Goal: Task Accomplishment & Management: Manage account settings

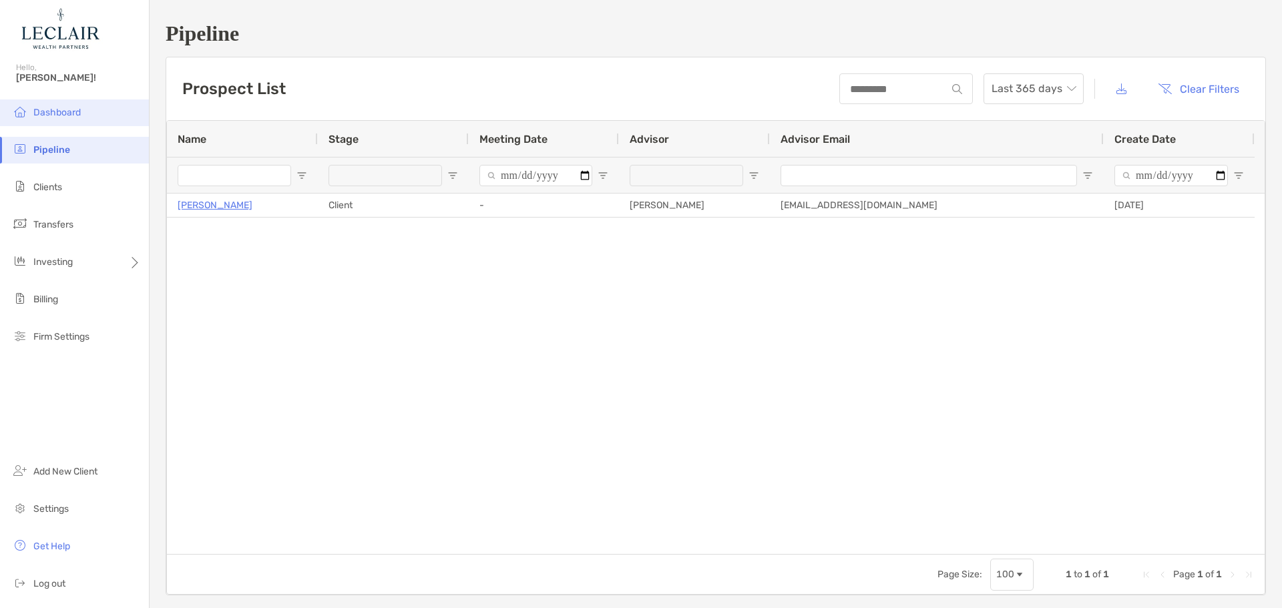
click at [67, 119] on li "Dashboard" at bounding box center [74, 112] width 149 height 27
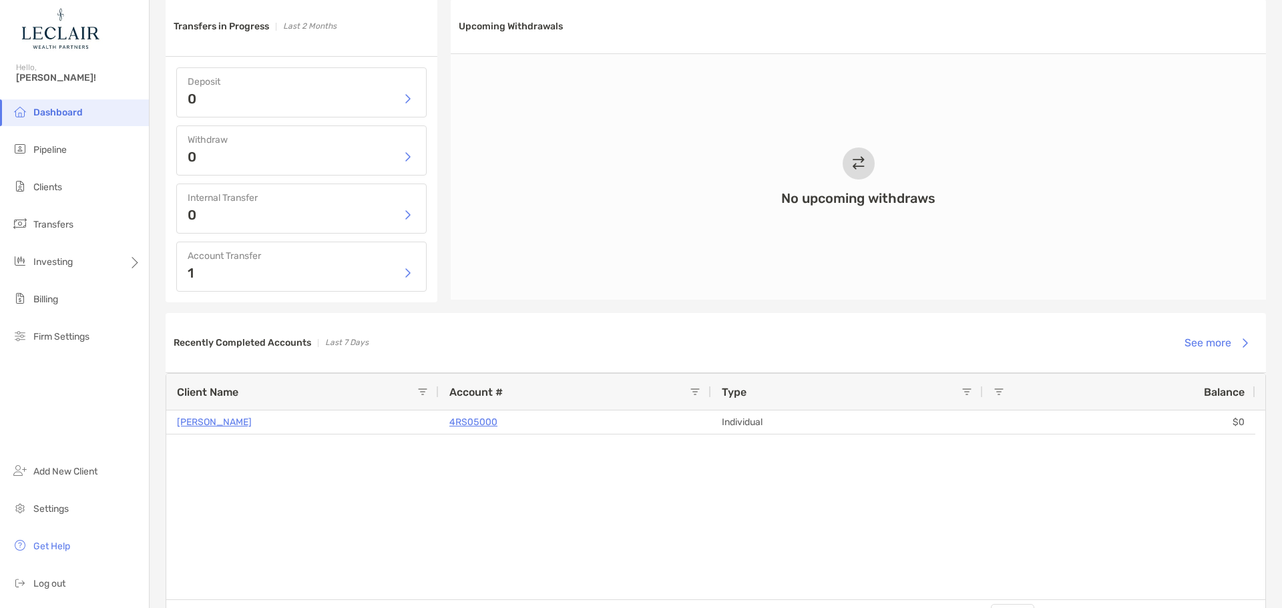
scroll to position [618, 0]
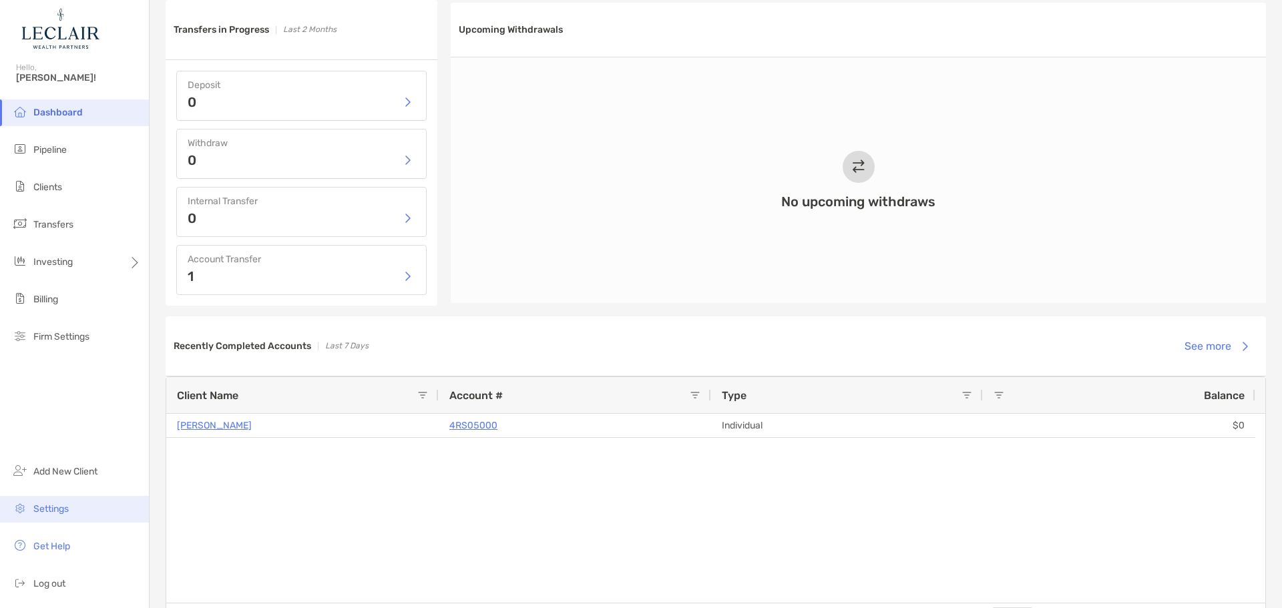
click at [41, 508] on span "Settings" at bounding box center [50, 508] width 35 height 11
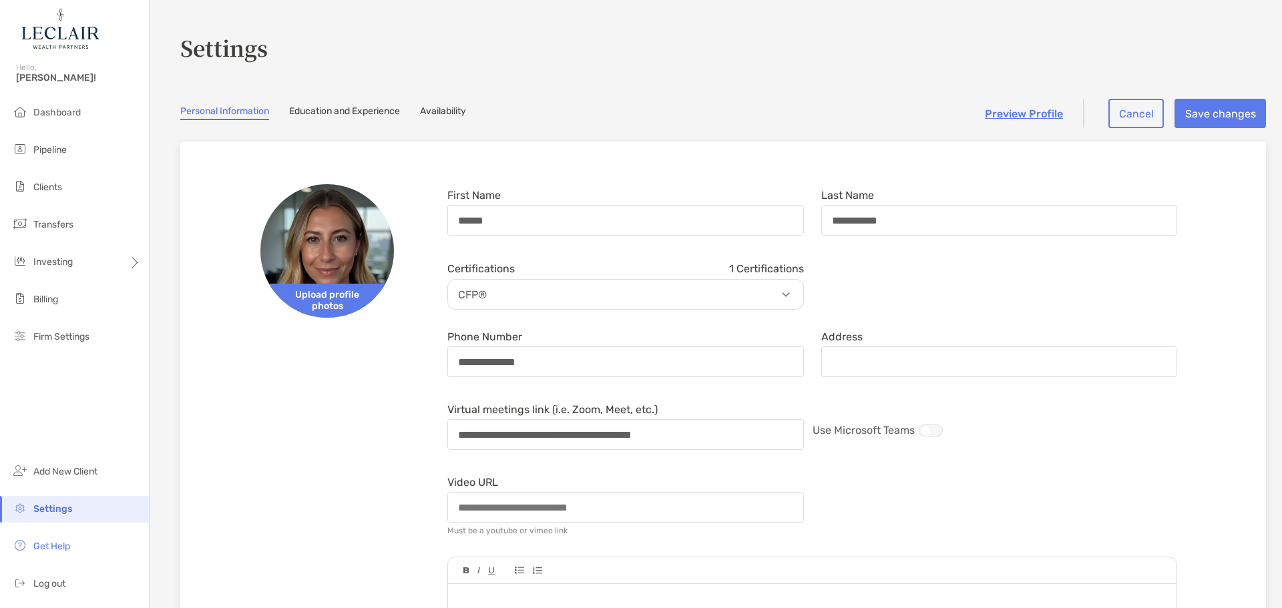
click at [368, 114] on link "Education and Experience" at bounding box center [344, 112] width 111 height 15
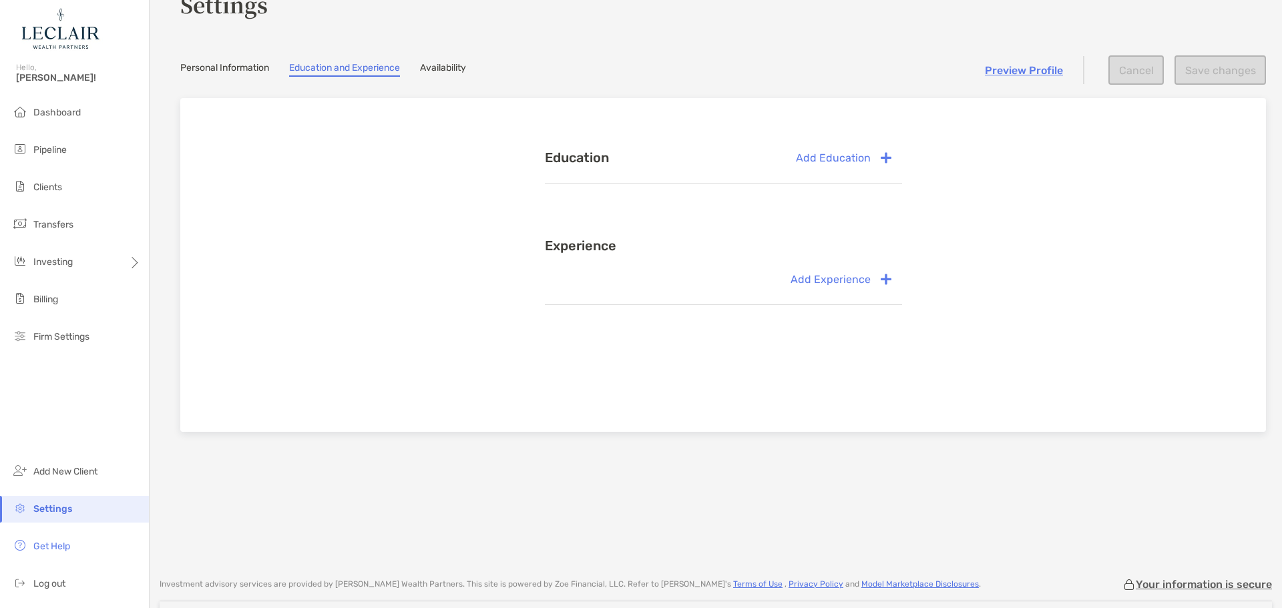
scroll to position [67, 0]
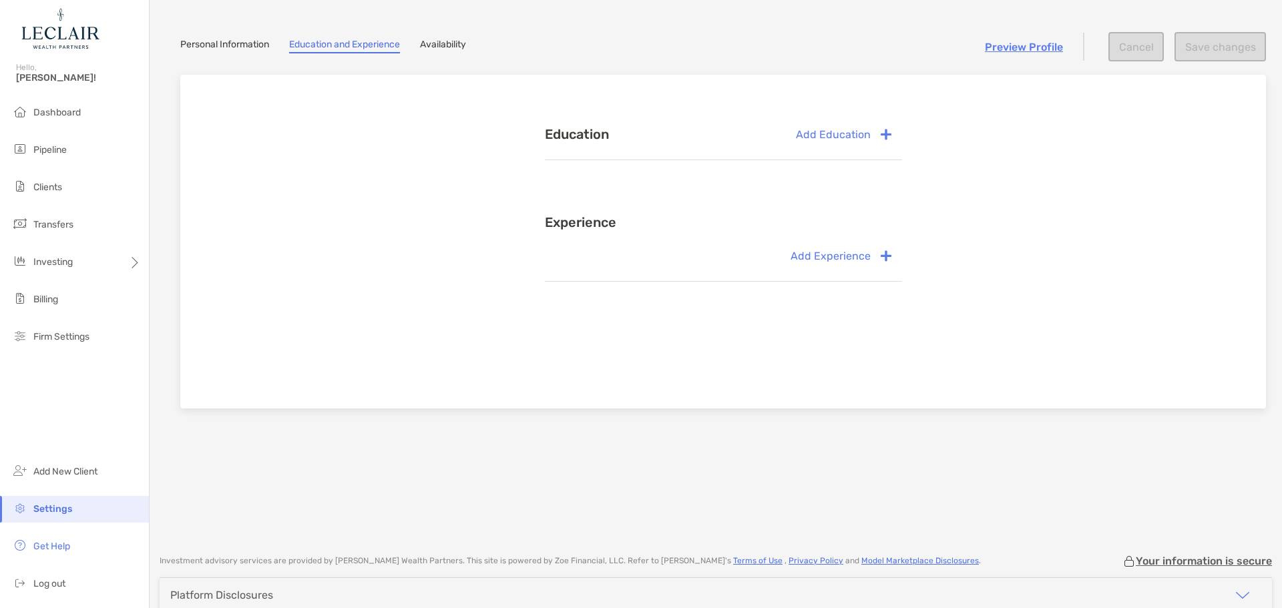
click at [445, 50] on link "Availability" at bounding box center [443, 46] width 46 height 15
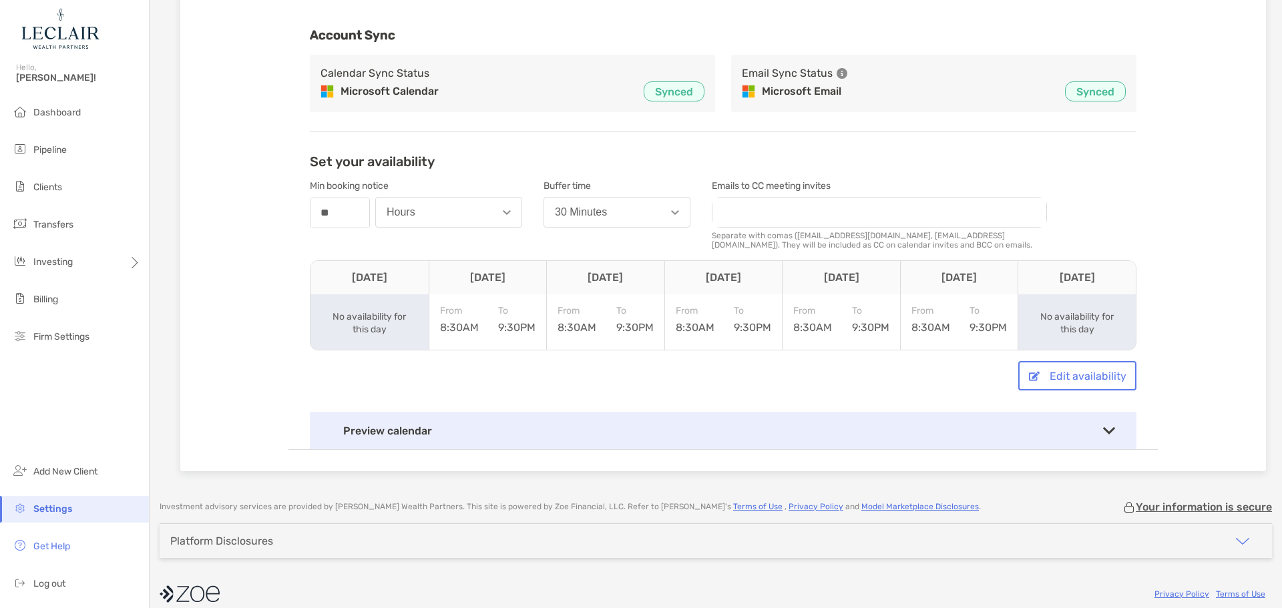
scroll to position [199, 0]
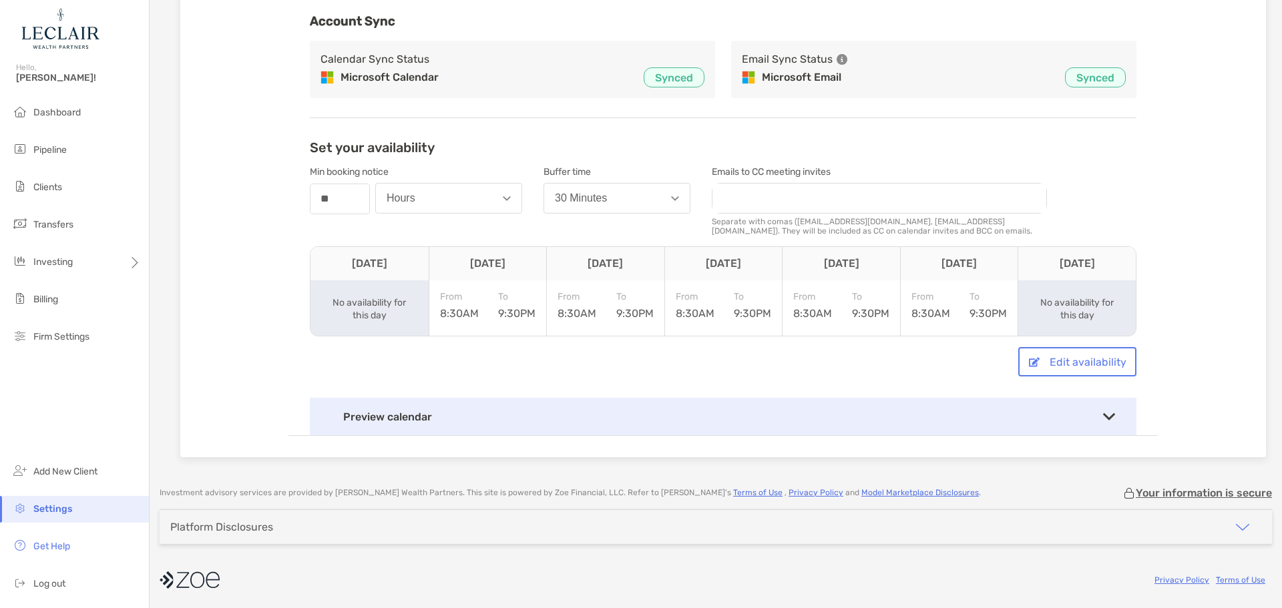
click at [933, 415] on div "Preview calendar" at bounding box center [723, 416] width 826 height 37
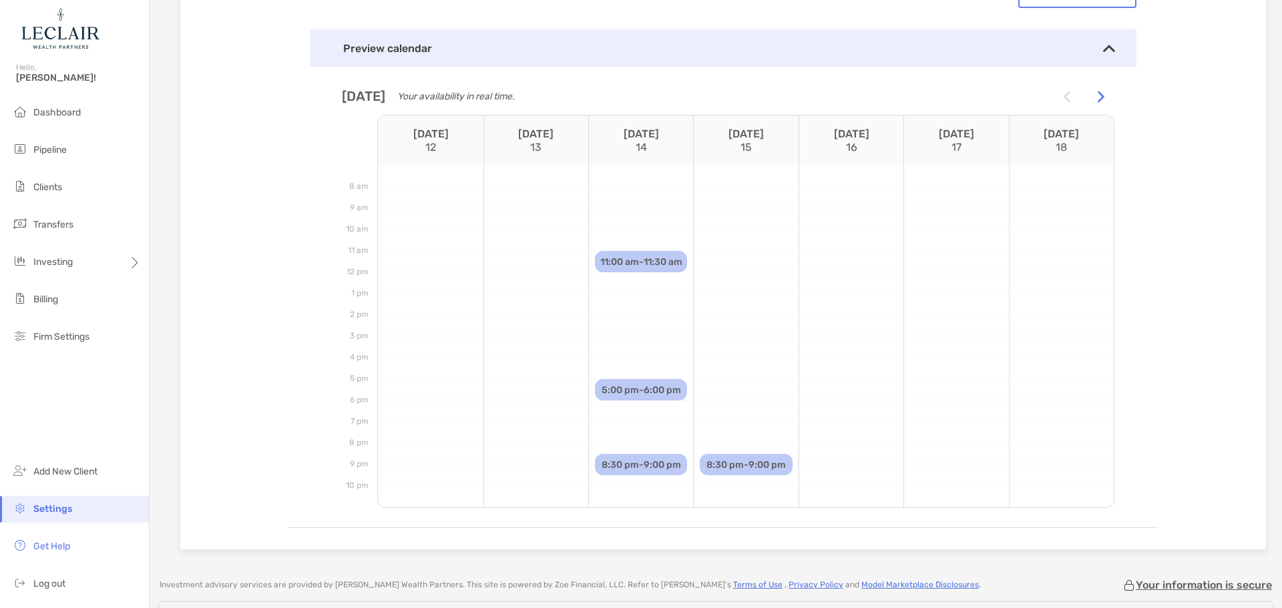
scroll to position [599, 0]
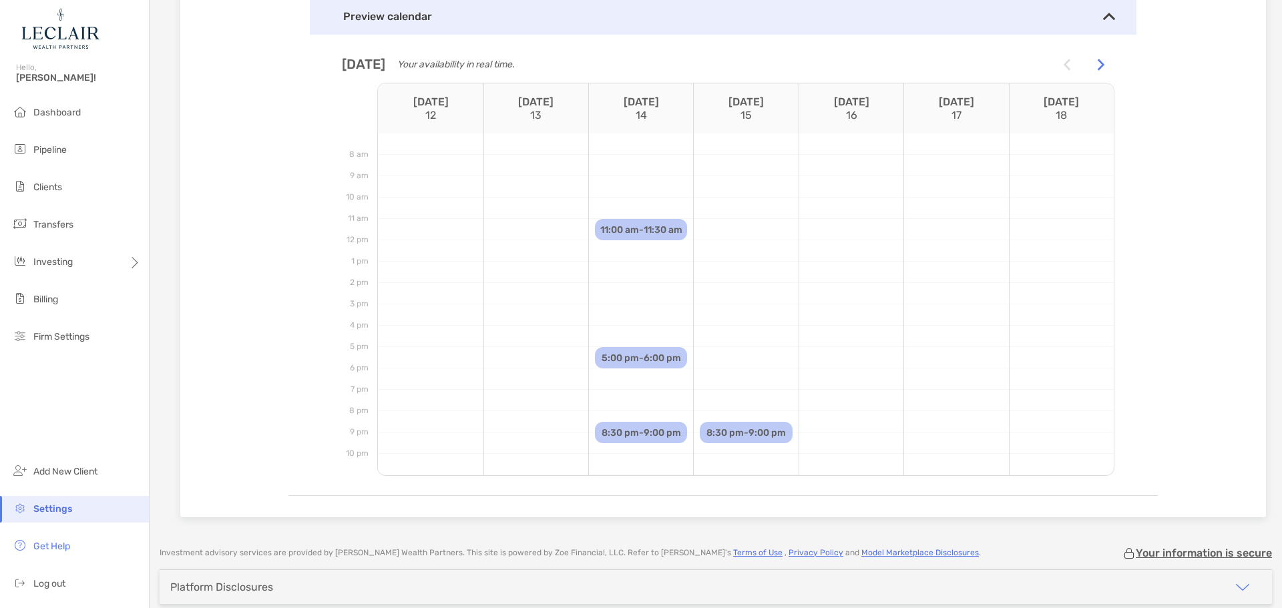
click at [651, 434] on span "8:30 pm - 9:00 pm" at bounding box center [640, 432] width 79 height 11
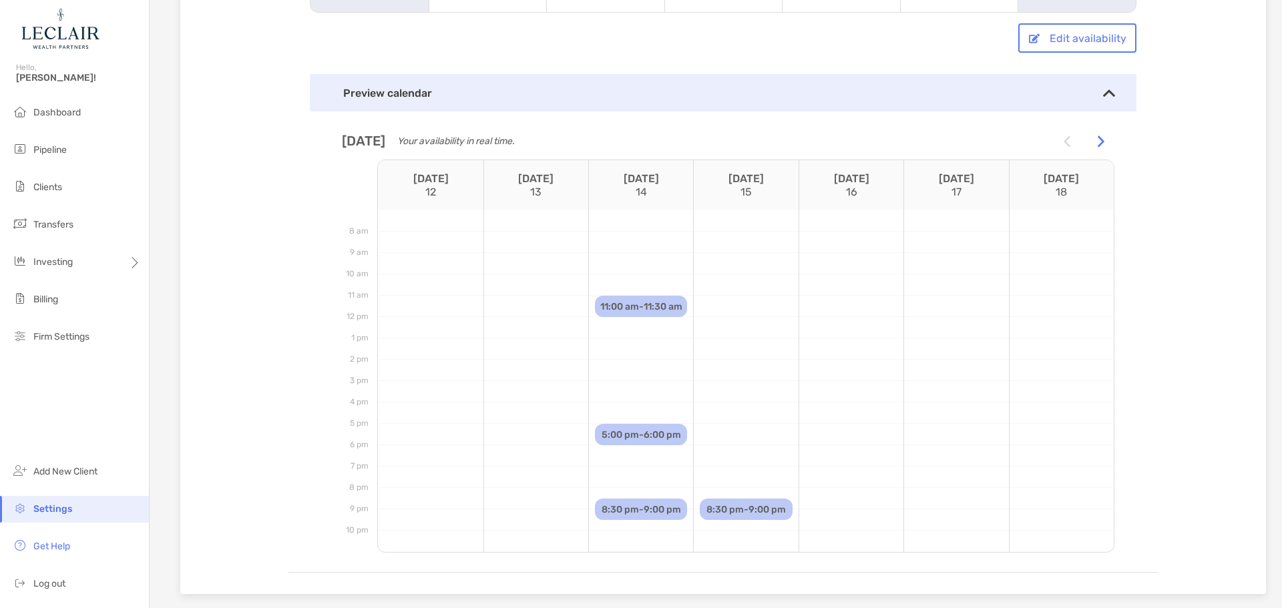
scroll to position [332, 0]
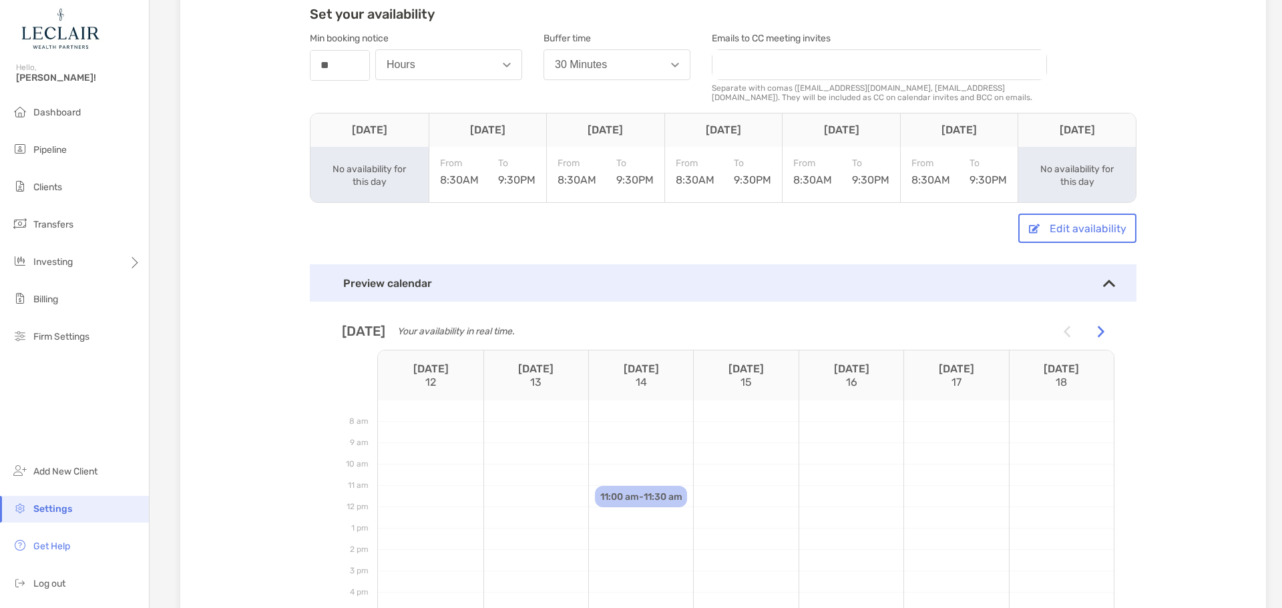
click at [1089, 280] on div "Preview calendar" at bounding box center [723, 282] width 826 height 37
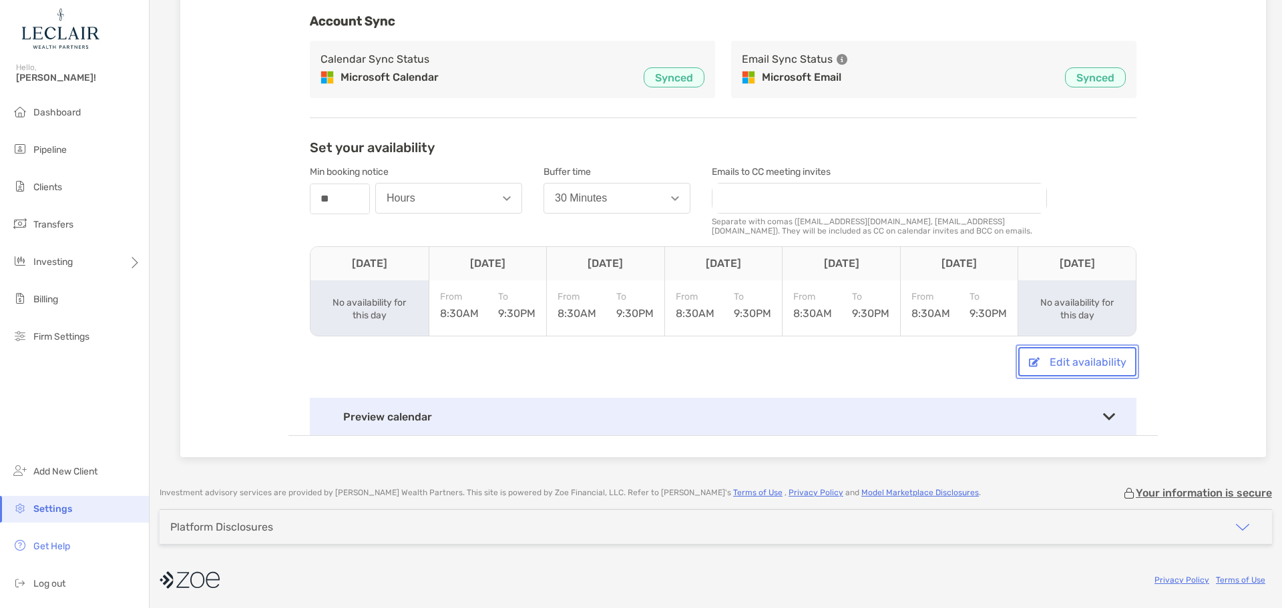
click at [1041, 358] on button "Edit availability" at bounding box center [1077, 361] width 118 height 29
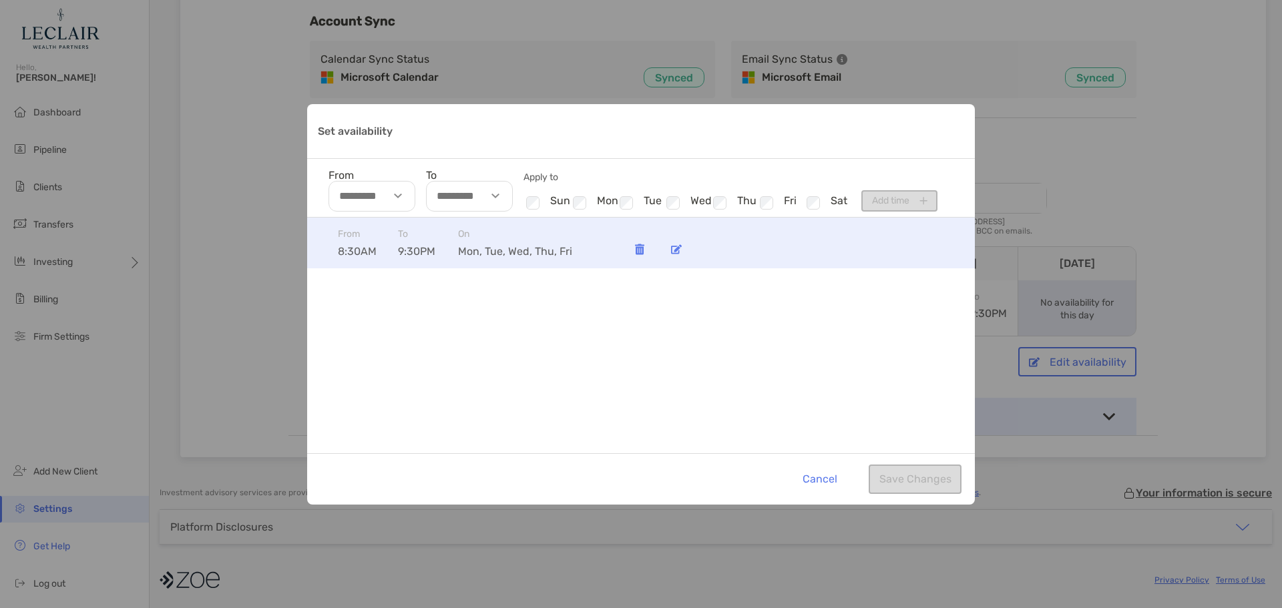
click at [402, 254] on span "9:30PM" at bounding box center [428, 251] width 60 height 13
click at [677, 254] on img "Set availability" at bounding box center [676, 249] width 11 height 10
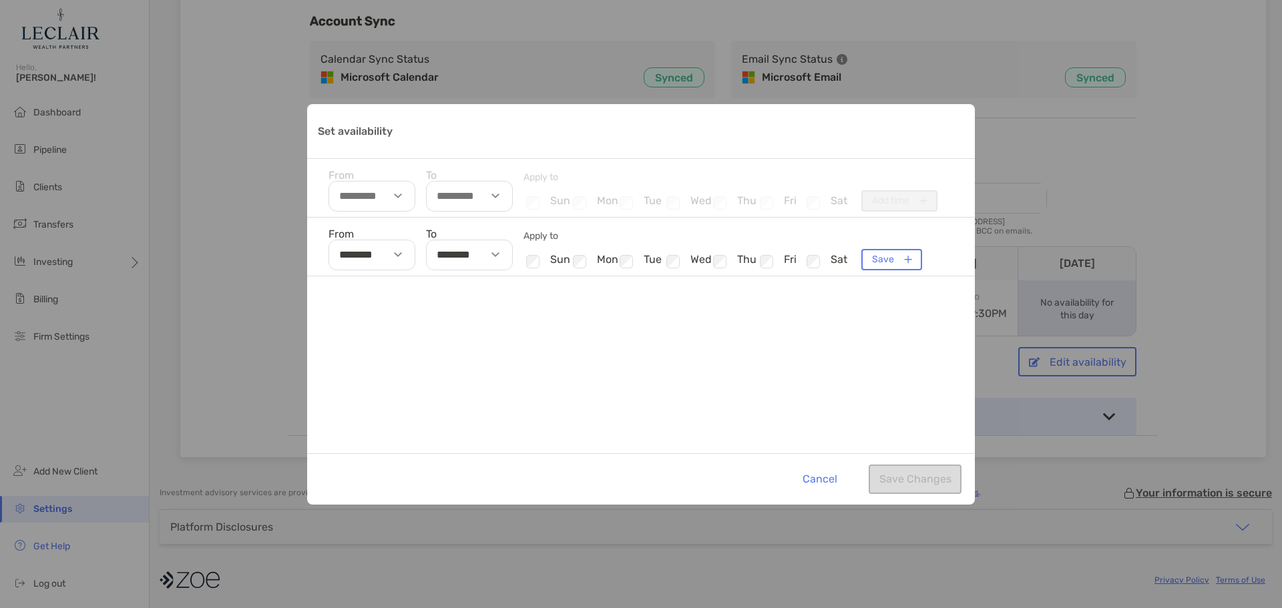
click at [496, 254] on img "Set availability" at bounding box center [495, 254] width 8 height 5
click at [448, 325] on li "07" at bounding box center [446, 322] width 39 height 17
type input "********"
click at [398, 405] on div "From ******** To ******** 01 02 03 04 05 06 07 08 09 10 11 12 00 30 AM PM Apply…" at bounding box center [640, 336] width 667 height 236
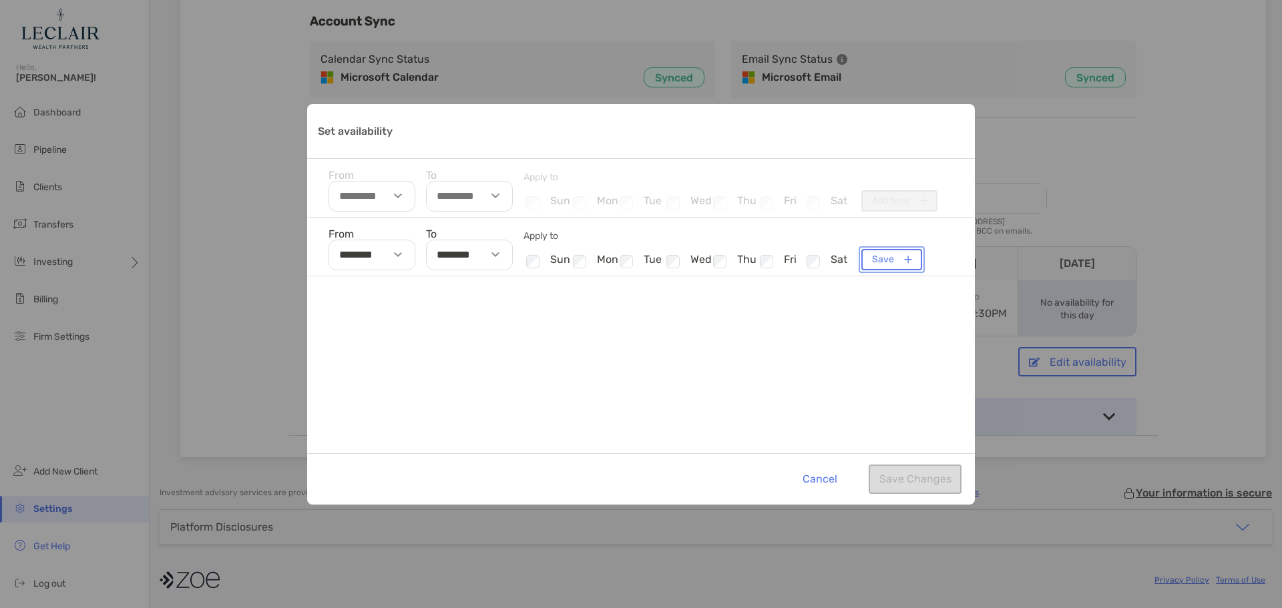
click at [895, 252] on button "Save" at bounding box center [891, 259] width 61 height 21
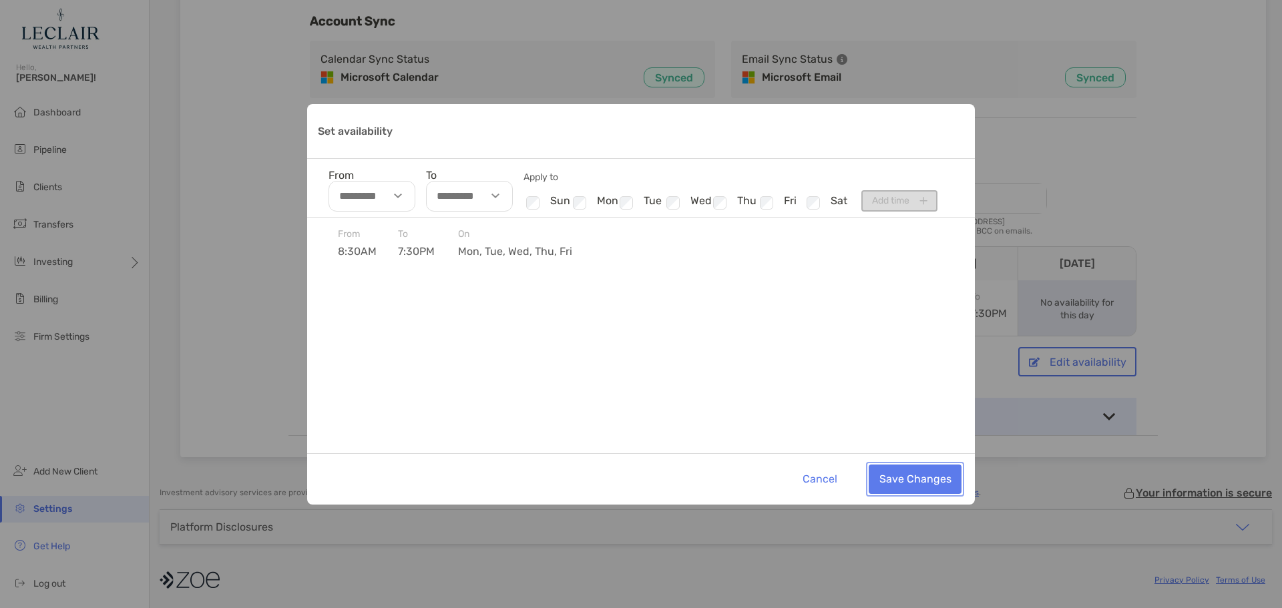
click at [898, 491] on button "Save Changes" at bounding box center [914, 479] width 93 height 29
